Goal: Check status: Check status

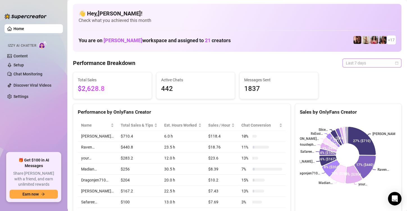
click at [391, 65] on span "Last 7 days" at bounding box center [372, 63] width 52 height 8
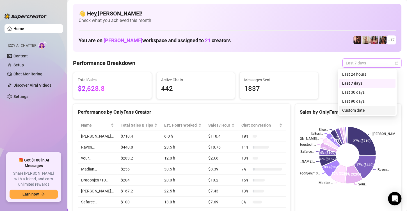
click at [359, 109] on div "Custom date" at bounding box center [367, 110] width 50 height 6
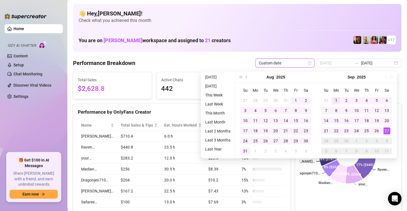
type input "[DATE]"
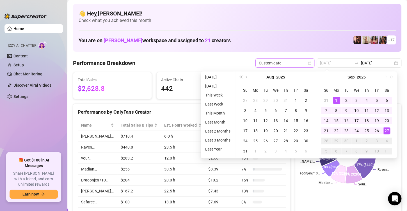
click at [338, 99] on div "1" at bounding box center [336, 100] width 7 height 7
type input "[DATE]"
click at [387, 130] on div "27" at bounding box center [387, 130] width 7 height 7
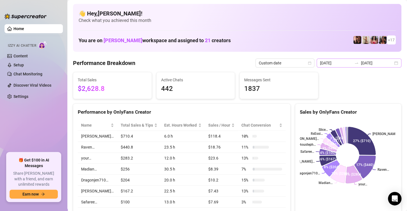
click at [391, 65] on div "[DATE] [DATE]" at bounding box center [359, 62] width 85 height 9
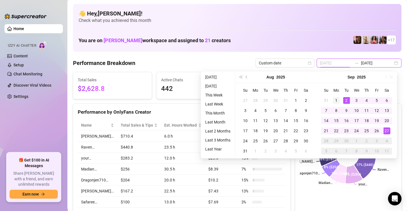
type input "[DATE]"
click at [339, 100] on div "1" at bounding box center [336, 100] width 7 height 7
type input "[DATE]"
click at [384, 128] on div "27" at bounding box center [387, 130] width 7 height 7
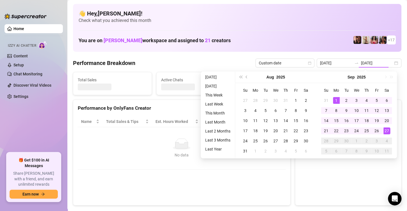
type input "[DATE]"
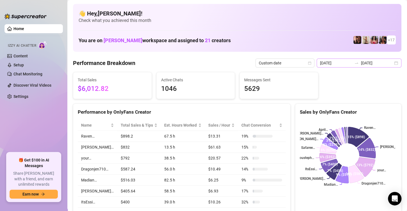
click at [391, 64] on div "[DATE] [DATE]" at bounding box center [359, 62] width 85 height 9
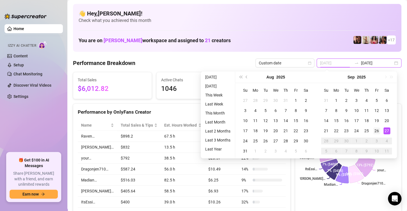
type input "[DATE]"
click at [378, 133] on div "26" at bounding box center [376, 130] width 7 height 7
click at [378, 129] on div "26" at bounding box center [376, 130] width 7 height 7
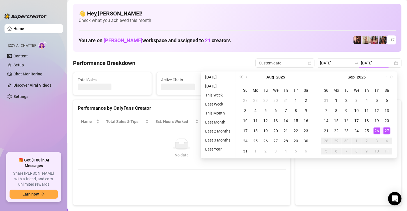
type input "[DATE]"
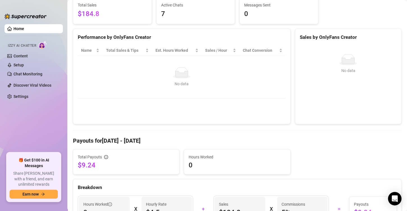
scroll to position [112, 0]
